Goal: Information Seeking & Learning: Compare options

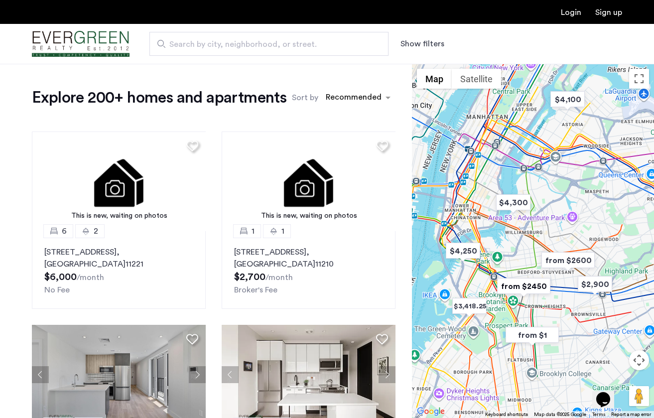
click at [425, 43] on button "Show filters" at bounding box center [423, 44] width 44 height 12
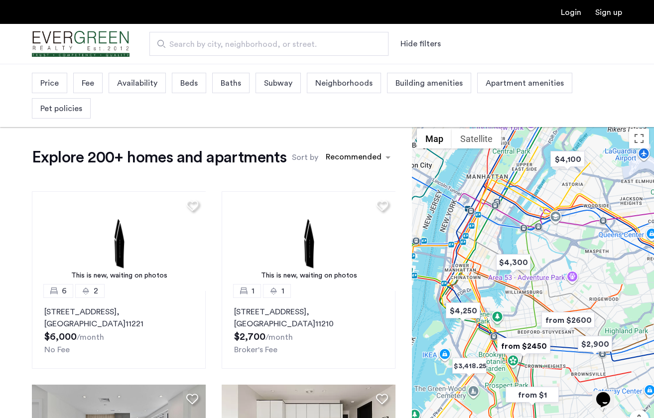
click at [51, 86] on span "Price" at bounding box center [49, 83] width 18 height 12
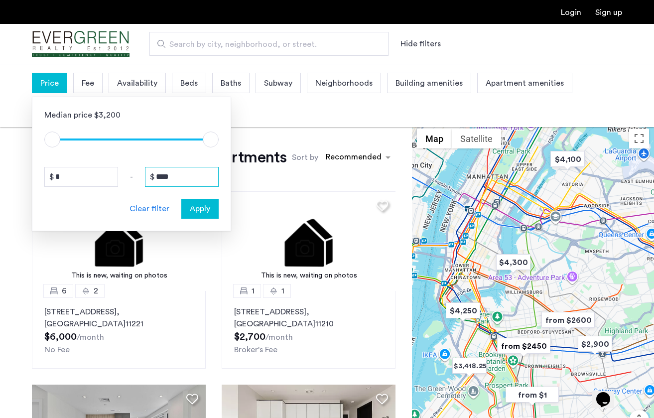
click at [176, 173] on input "****" at bounding box center [182, 177] width 74 height 20
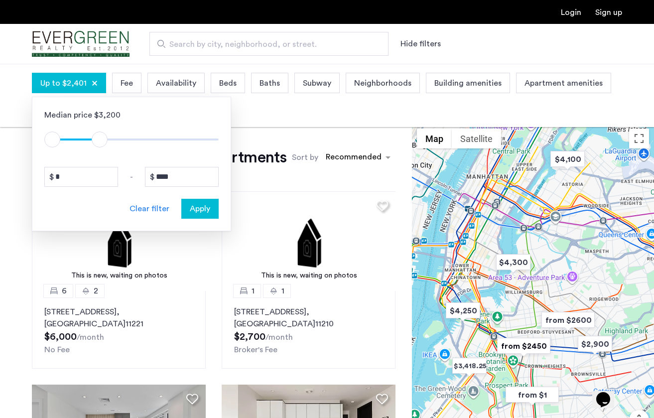
type input "****"
drag, startPoint x: 212, startPoint y: 140, endPoint x: 98, endPoint y: 139, distance: 114.6
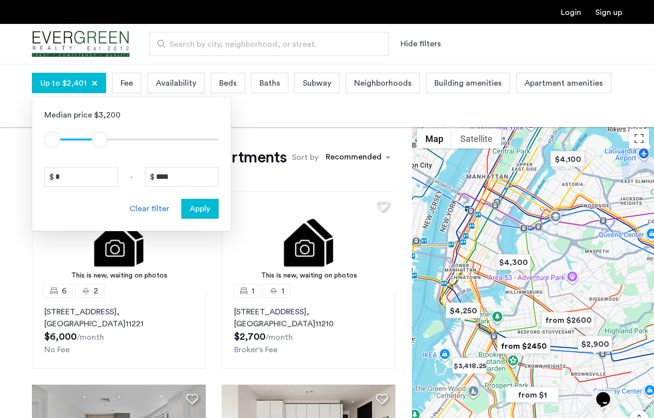
click at [98, 139] on span "ngx-slider-max" at bounding box center [100, 140] width 16 height 16
click at [209, 216] on button "Apply" at bounding box center [199, 209] width 37 height 20
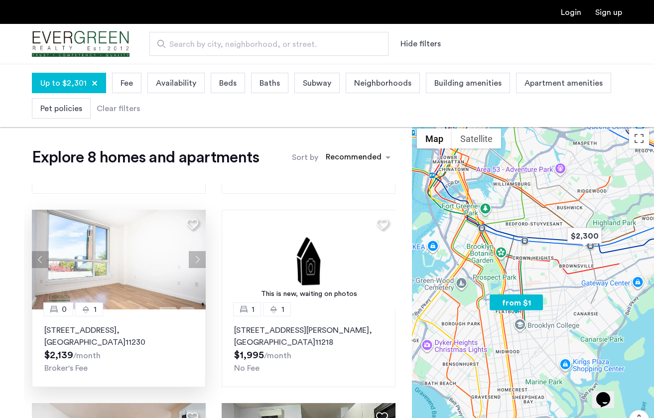
scroll to position [174, 0]
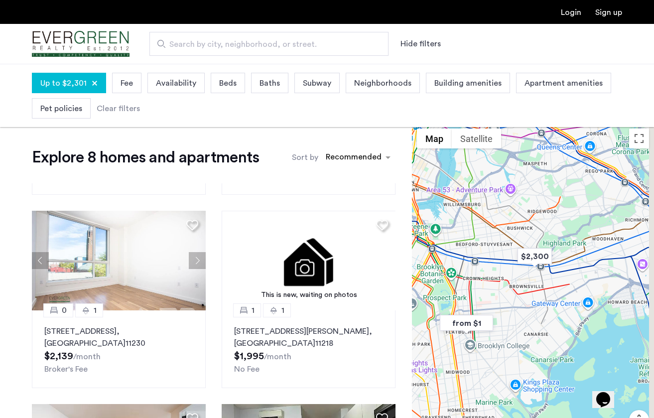
drag, startPoint x: 517, startPoint y: 209, endPoint x: 464, endPoint y: 230, distance: 56.6
click at [464, 230] on div at bounding box center [533, 301] width 242 height 354
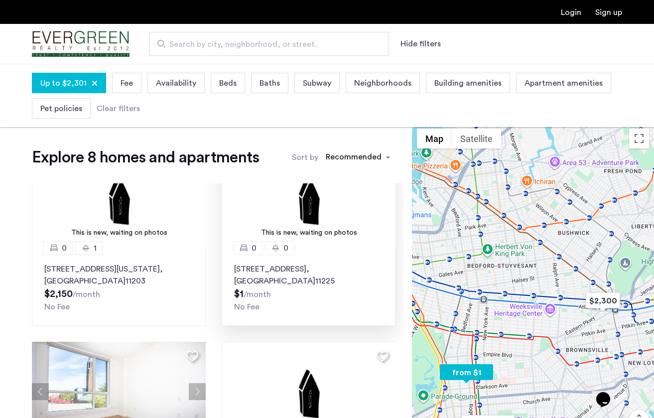
scroll to position [0, 0]
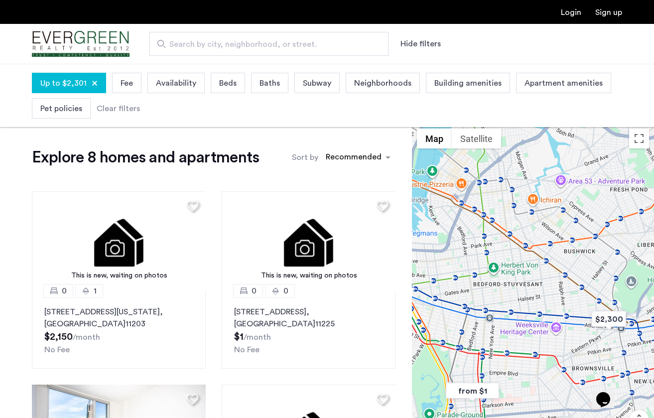
drag, startPoint x: 515, startPoint y: 254, endPoint x: 521, endPoint y: 274, distance: 21.3
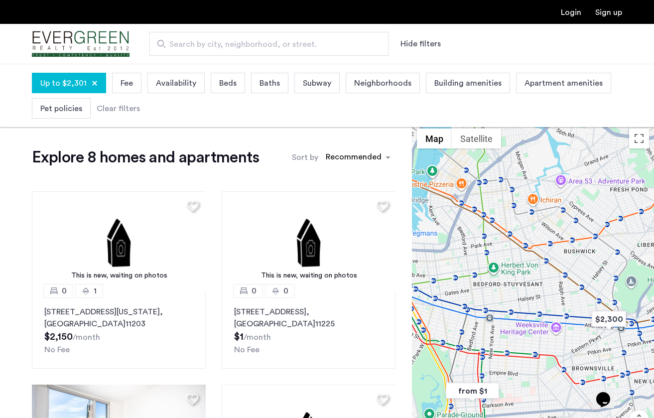
click at [521, 274] on div at bounding box center [533, 301] width 242 height 354
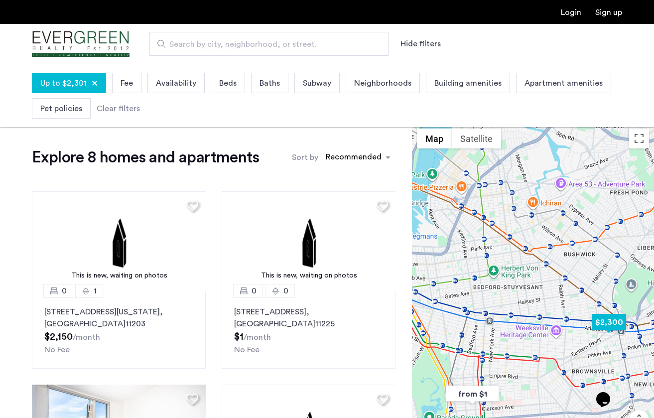
click at [615, 326] on img "$2,300" at bounding box center [609, 322] width 42 height 22
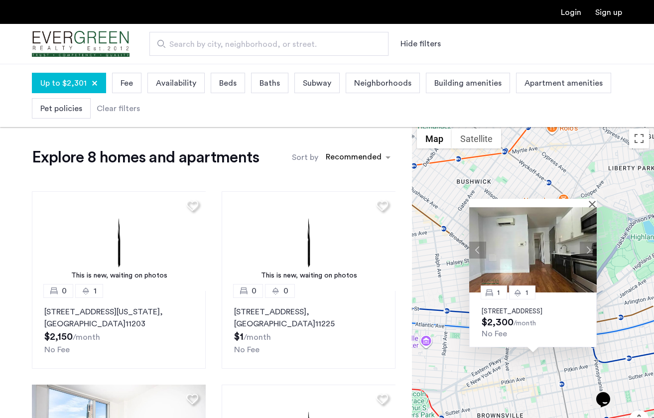
click at [587, 241] on button "Next apartment" at bounding box center [588, 249] width 17 height 17
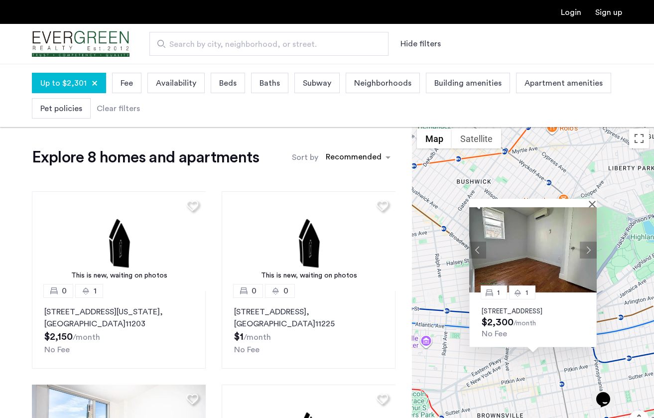
click at [587, 241] on button "Next apartment" at bounding box center [588, 249] width 17 height 17
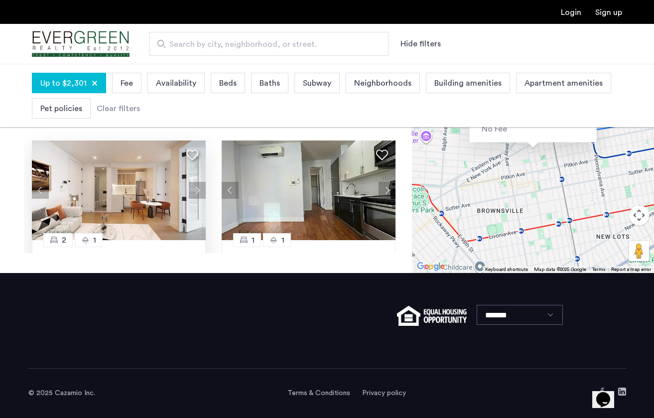
scroll to position [237, 0]
